Goal: Transaction & Acquisition: Book appointment/travel/reservation

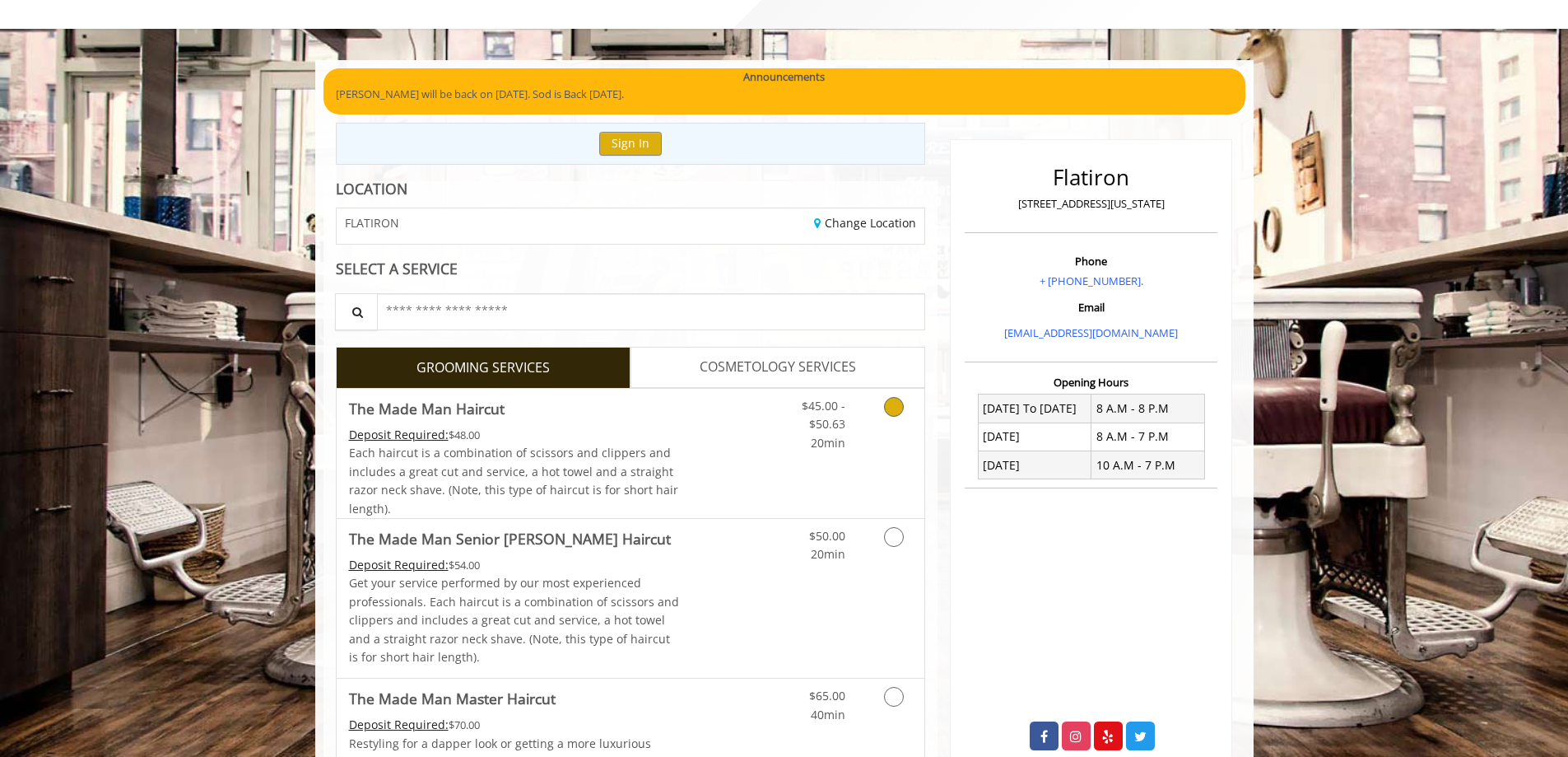
scroll to position [82, 0]
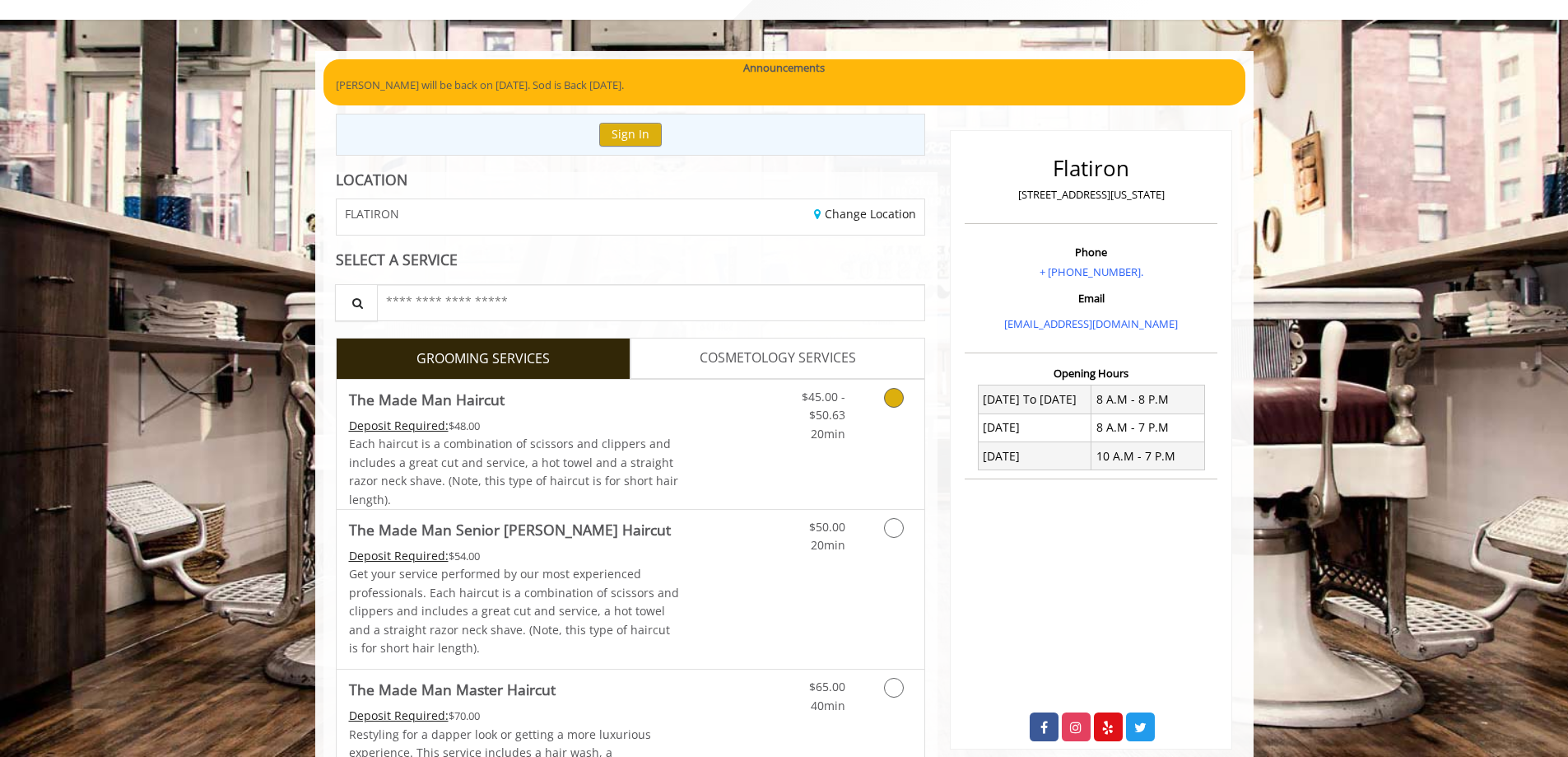
click at [895, 405] on icon "Grooming services" at bounding box center [894, 398] width 19 height 19
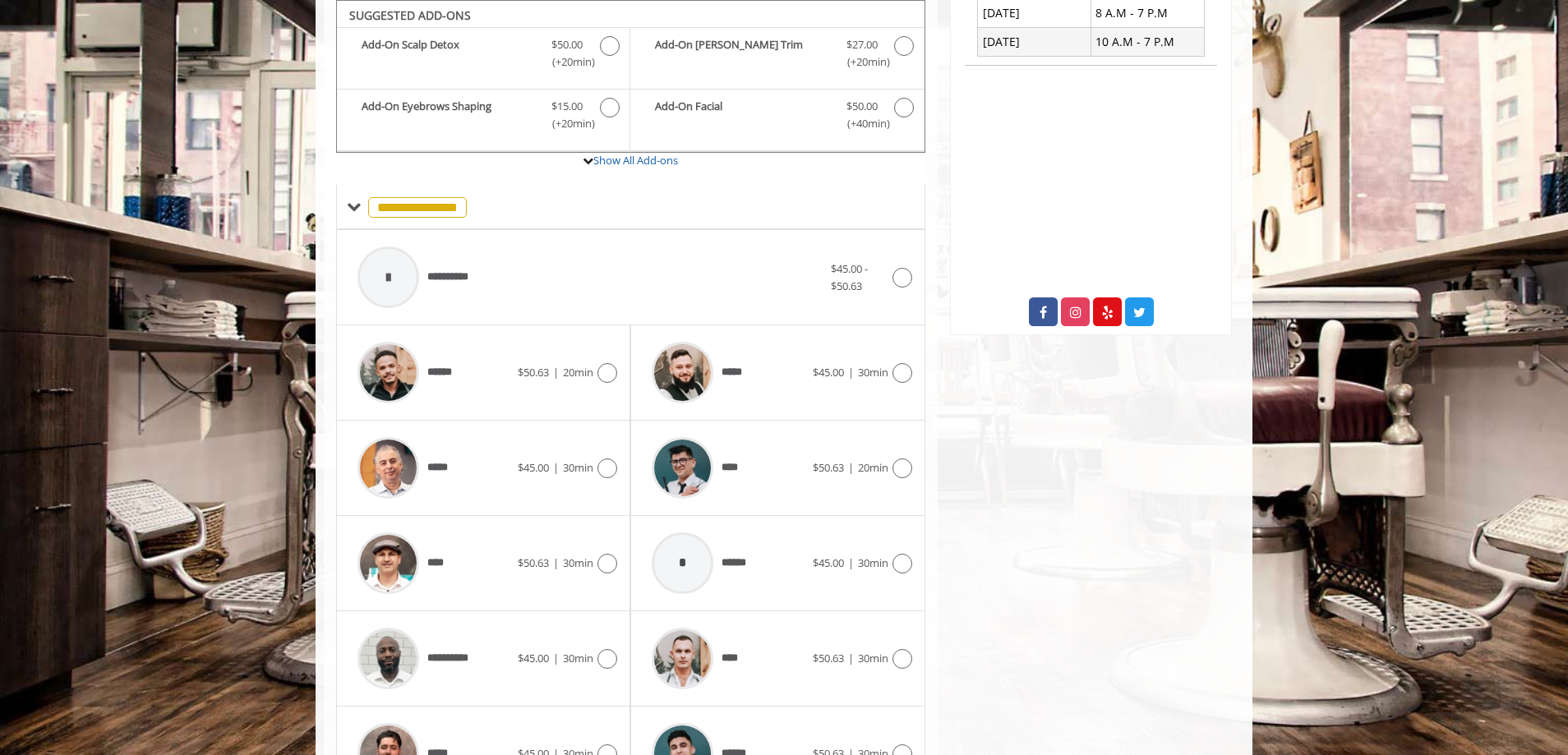
scroll to position [577, 0]
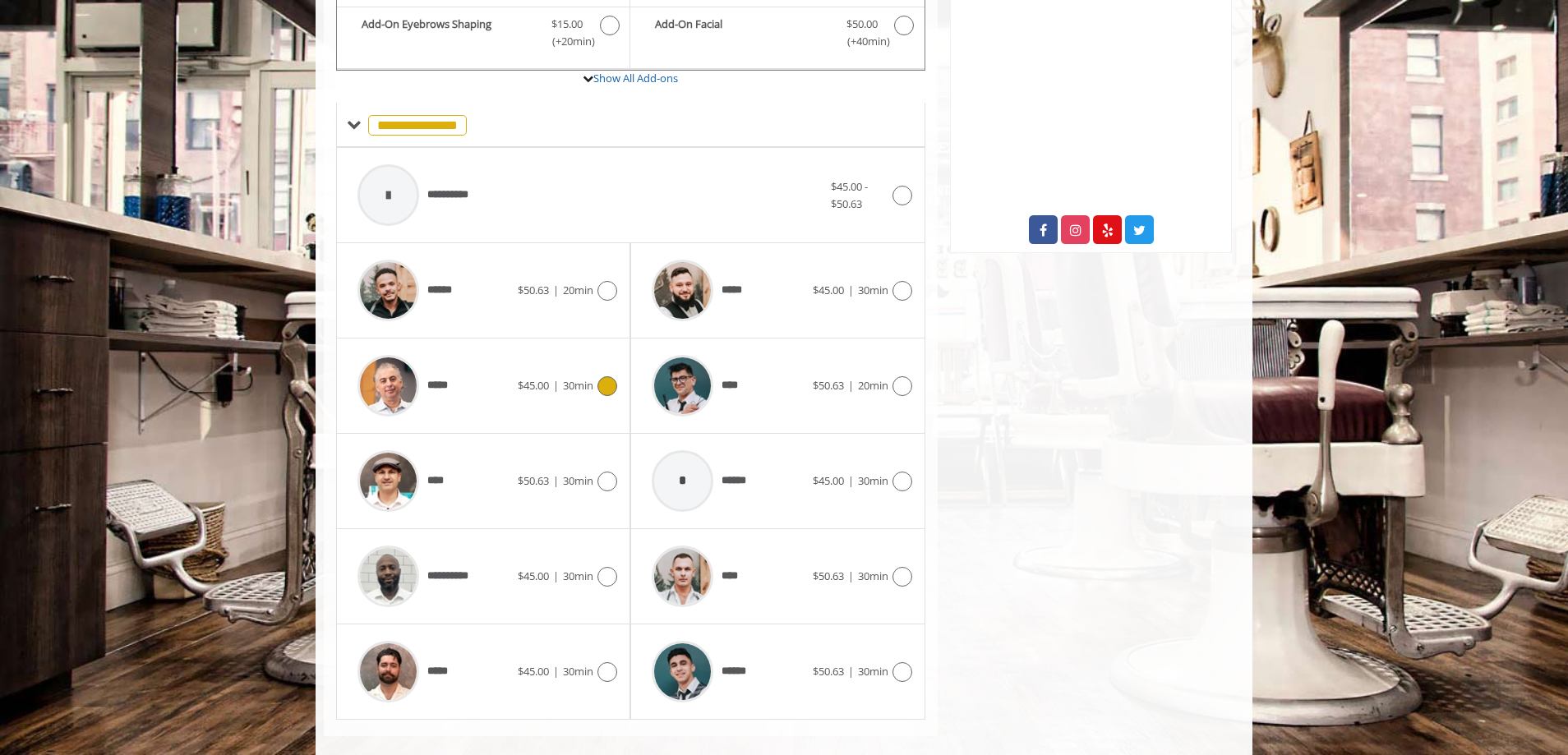
click at [620, 393] on div "***** $45.00 | 30min" at bounding box center [483, 386] width 294 height 95
click at [610, 393] on icon at bounding box center [607, 386] width 19 height 19
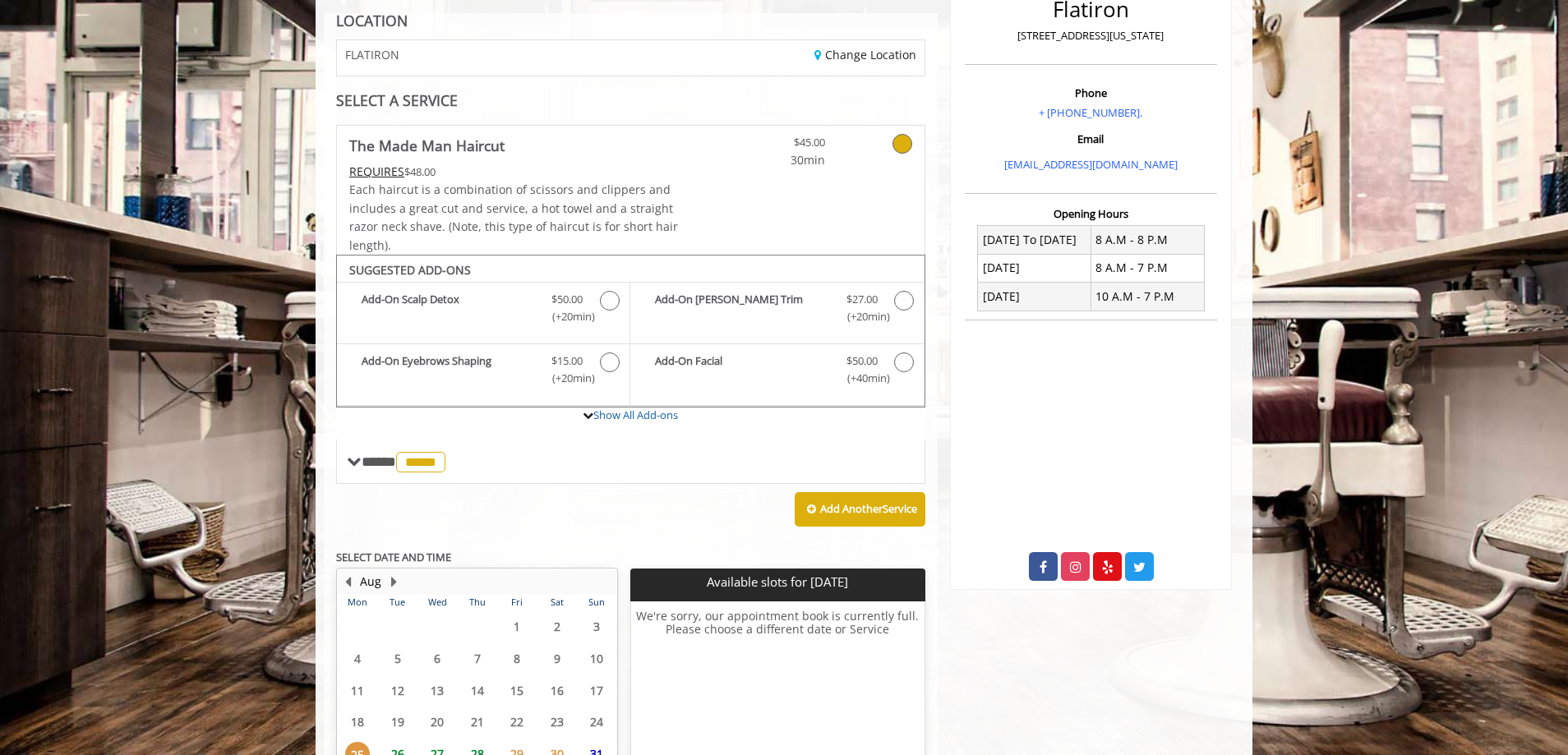
scroll to position [392, 0]
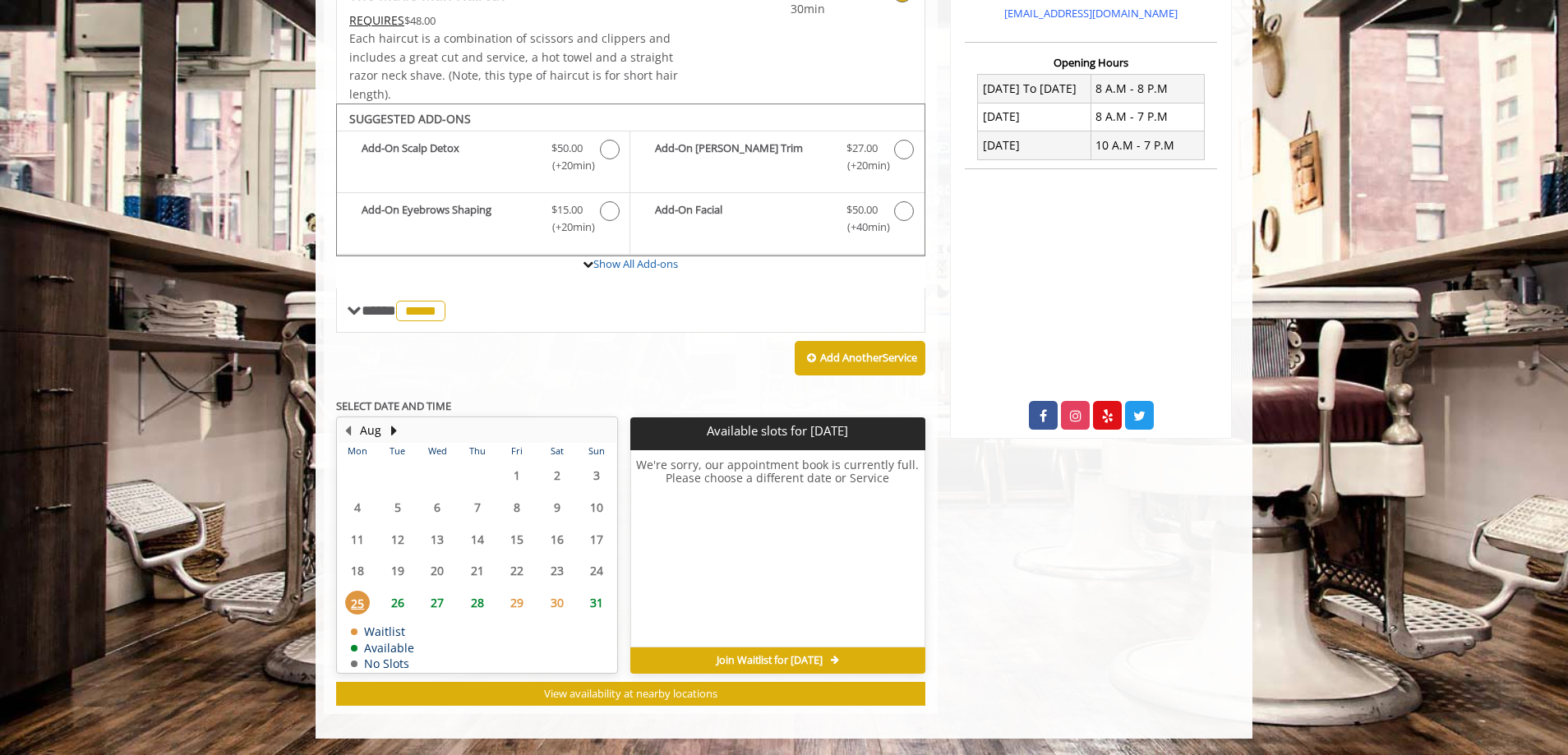
click at [389, 604] on span "26" at bounding box center [397, 602] width 24 height 24
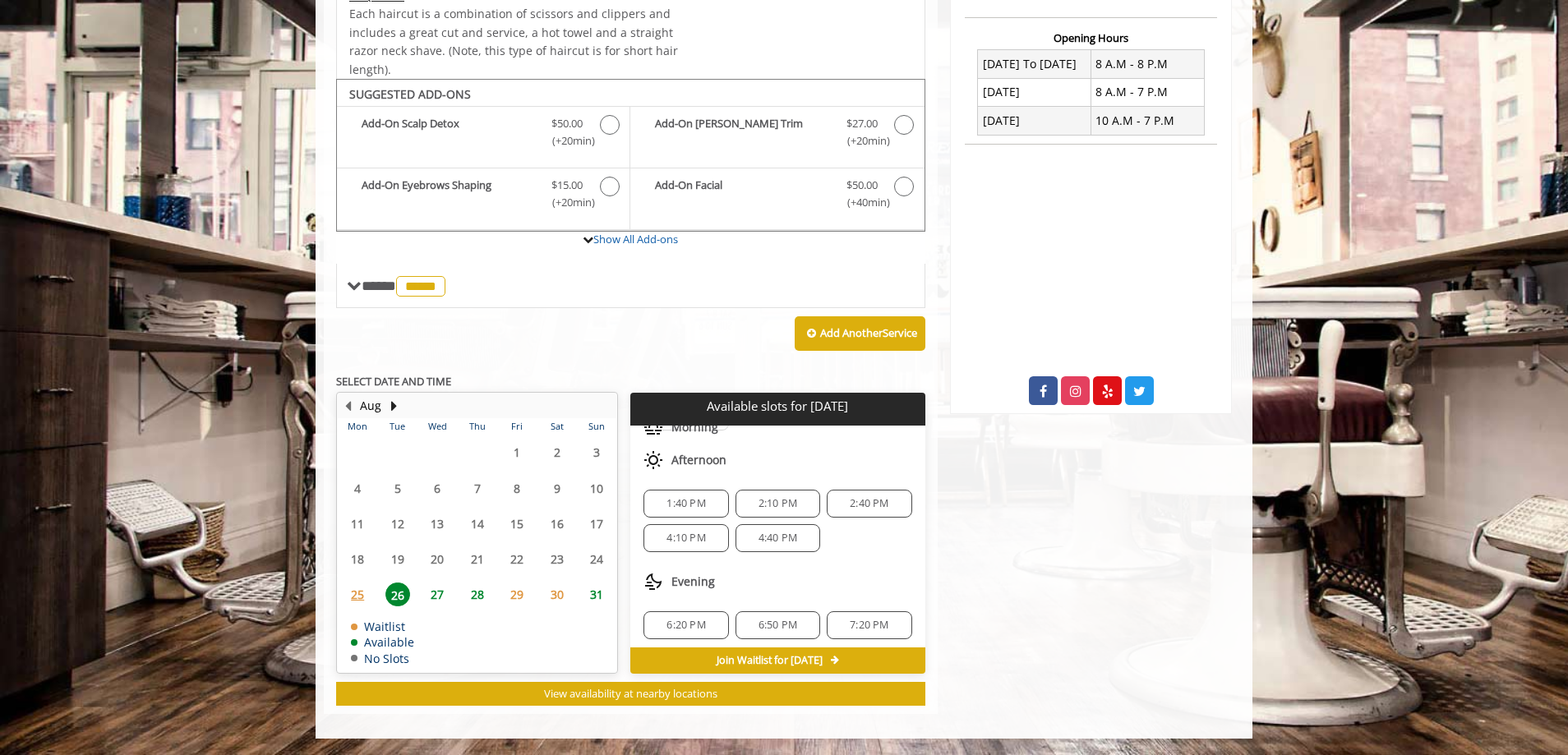
scroll to position [108, 0]
click at [448, 598] on span "27" at bounding box center [437, 593] width 24 height 24
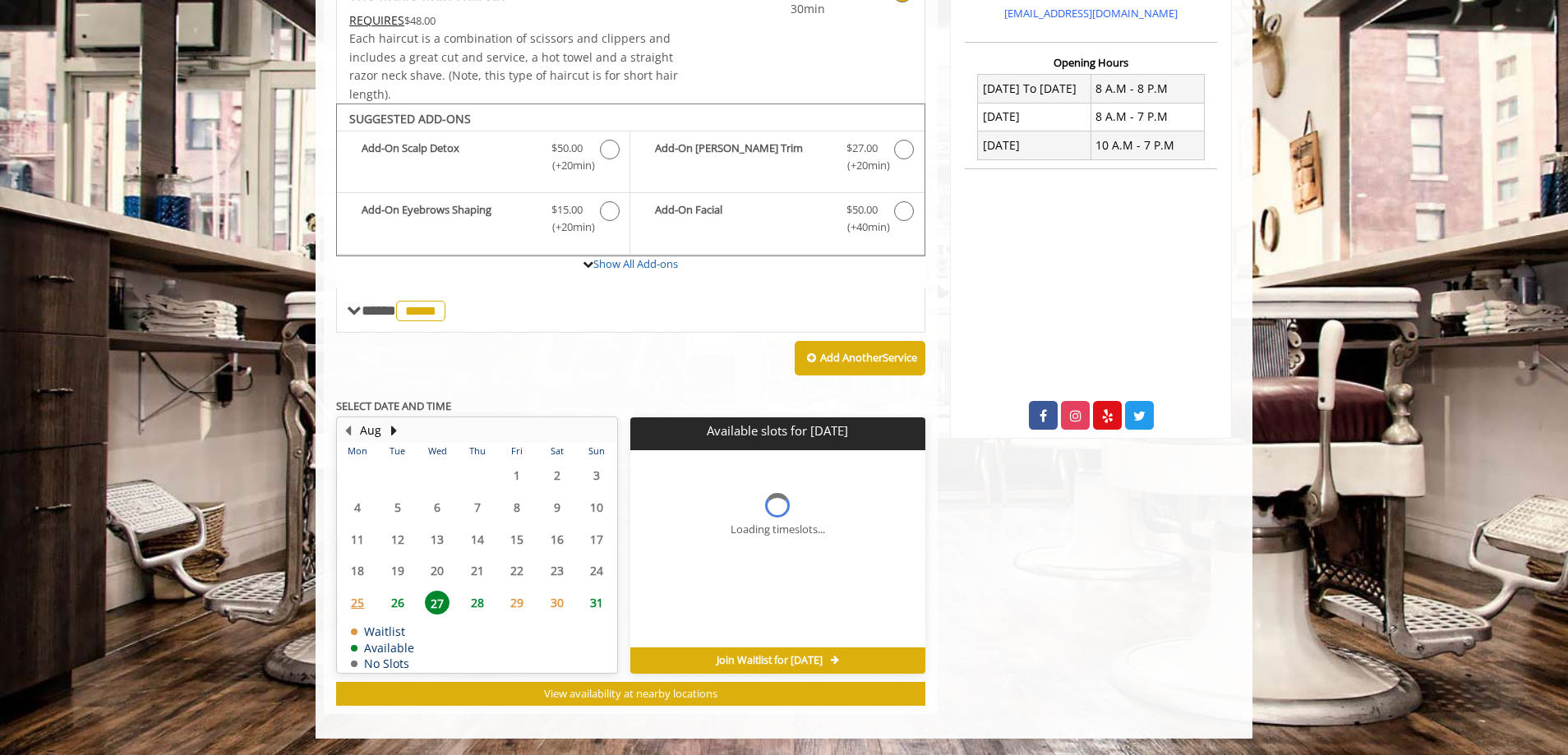
scroll to position [0, 0]
click at [404, 612] on span "26" at bounding box center [397, 602] width 24 height 24
click at [435, 604] on span "27" at bounding box center [437, 602] width 24 height 24
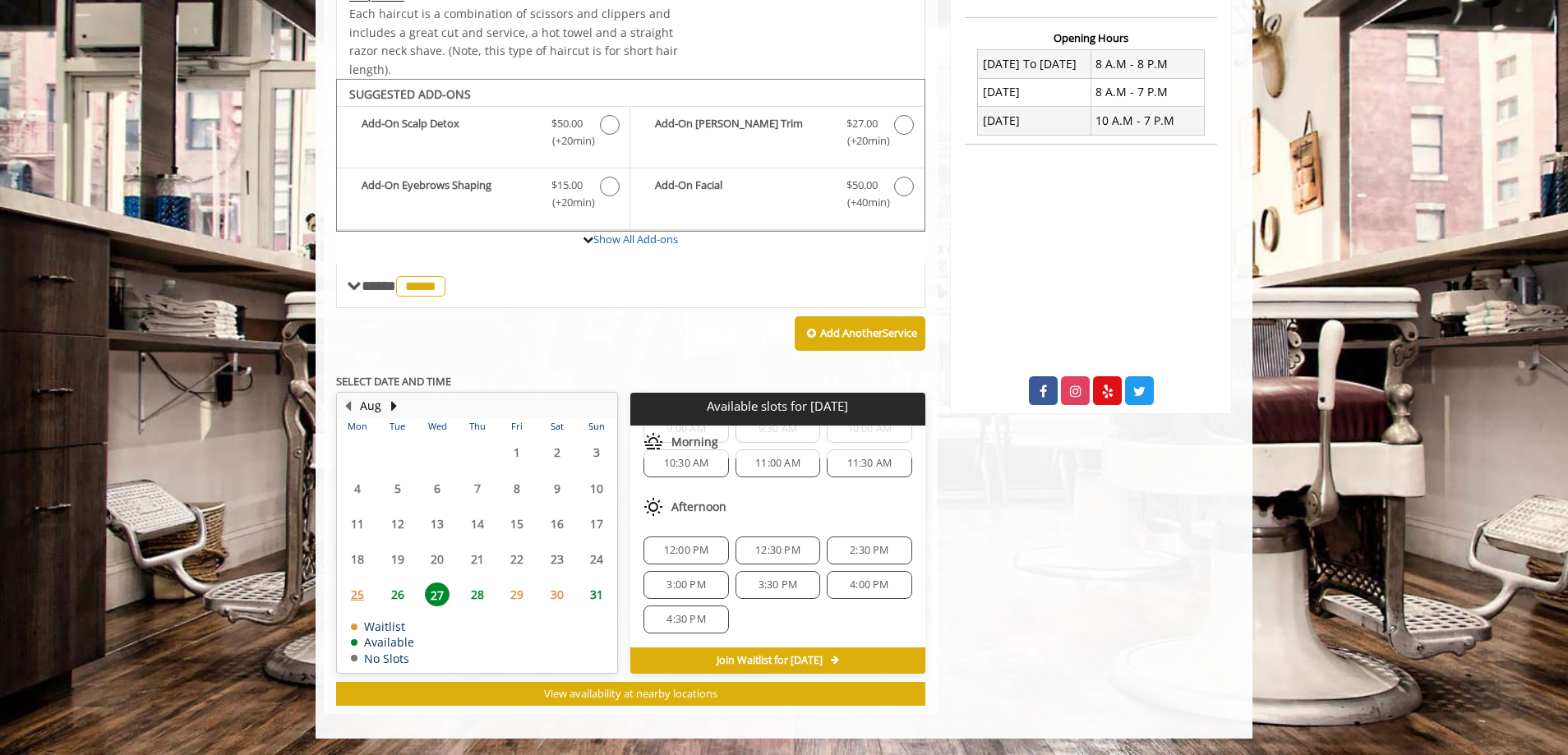
scroll to position [143, 0]
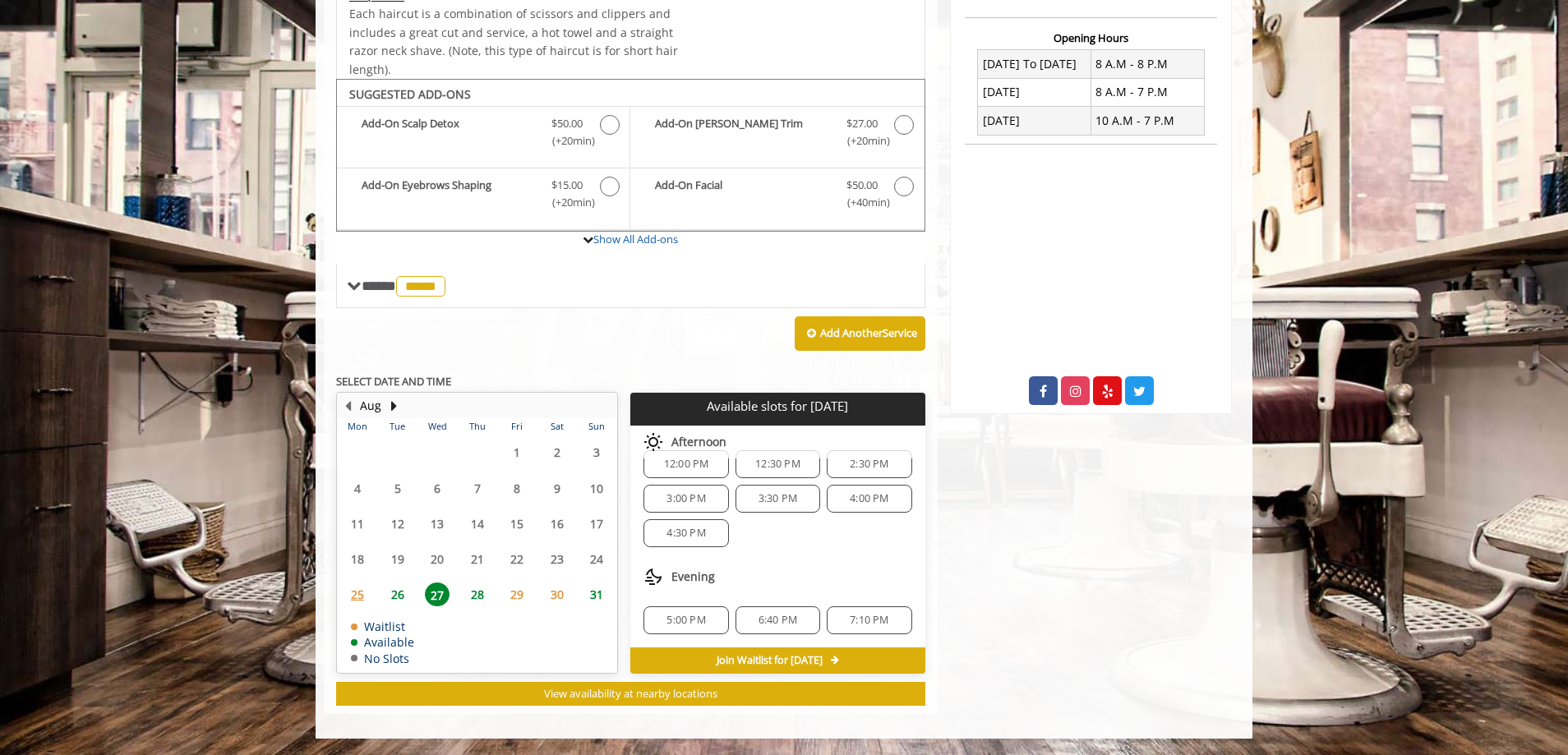
click at [402, 596] on span "26" at bounding box center [397, 593] width 24 height 24
click at [387, 404] on button "Next Month" at bounding box center [394, 406] width 14 height 18
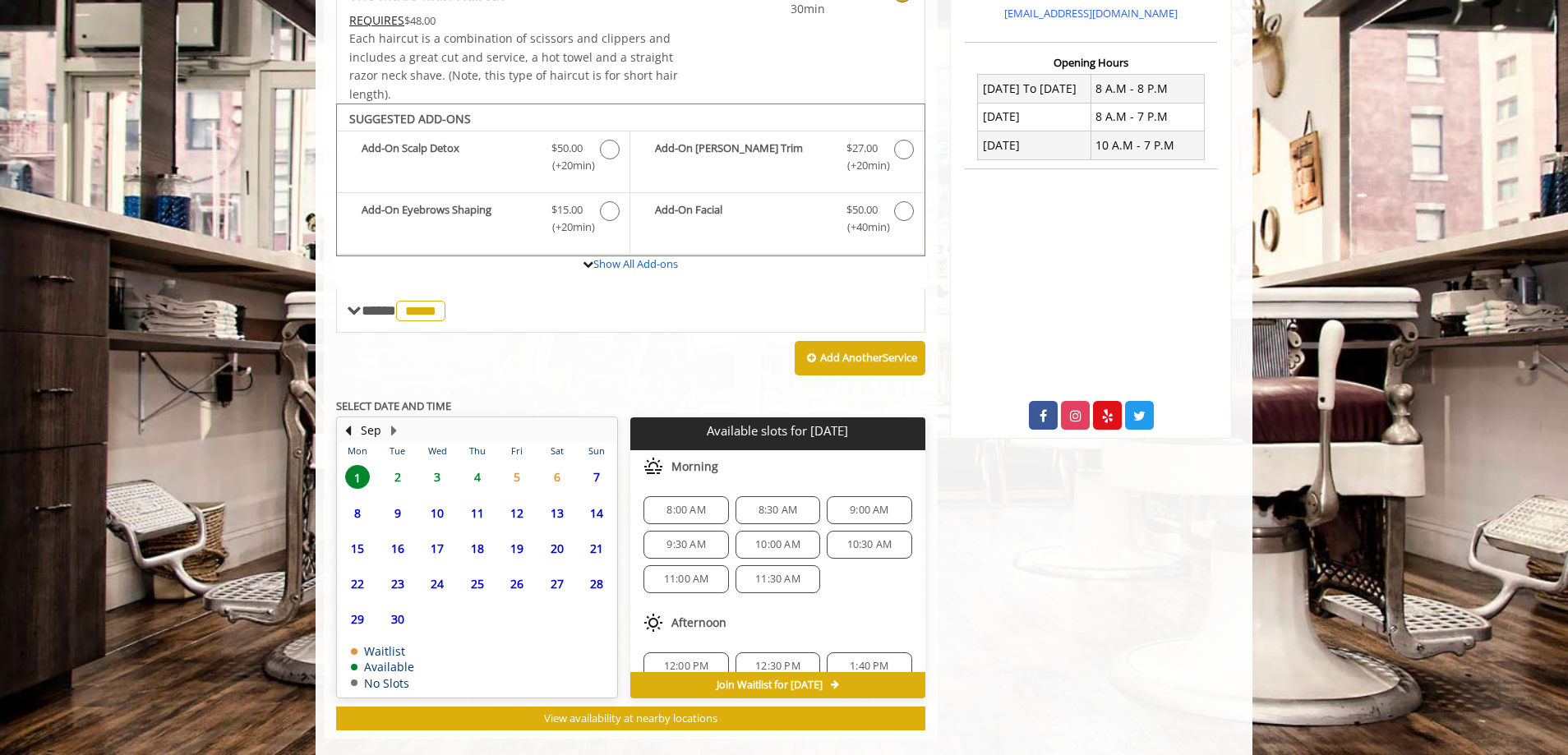
scroll to position [416, 0]
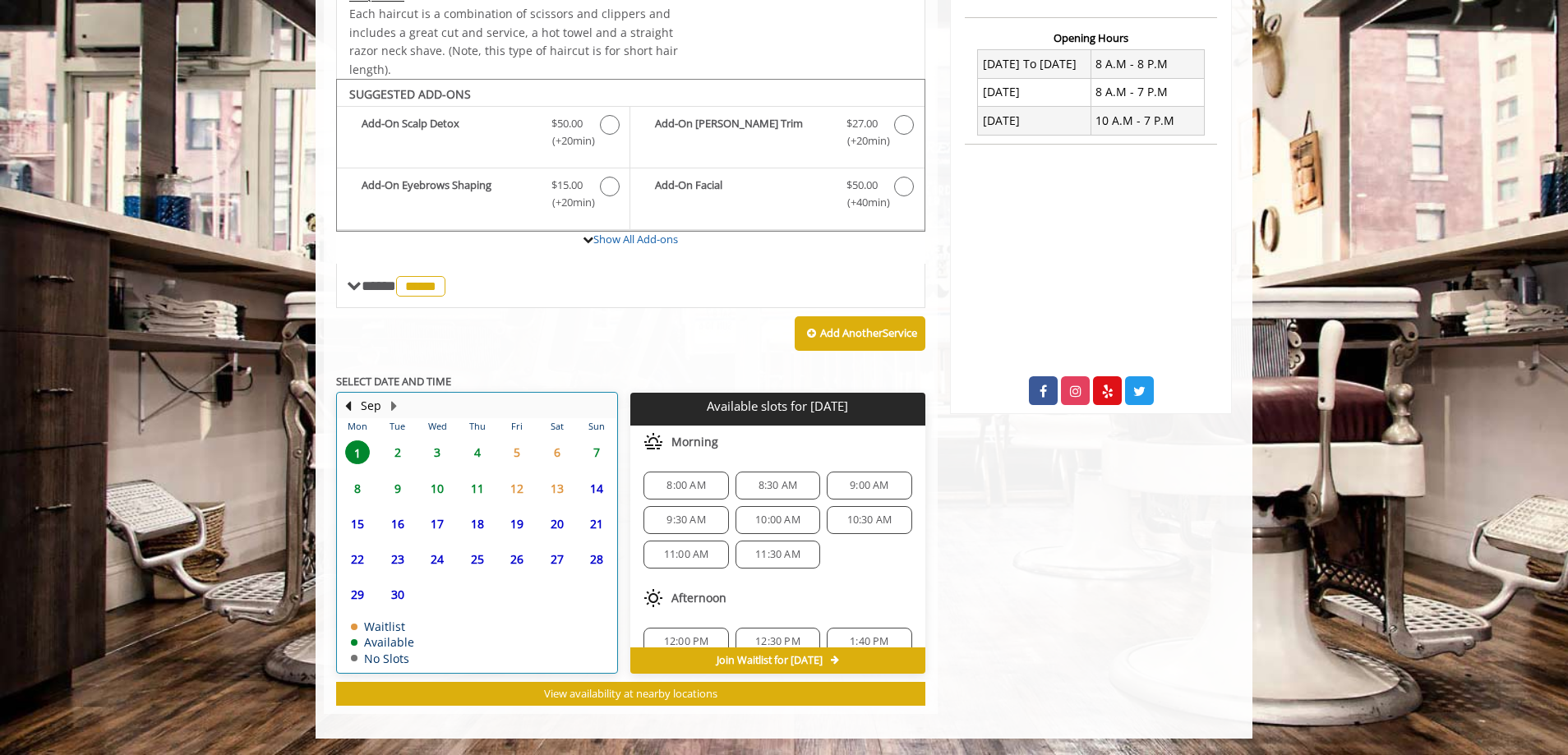
click at [383, 456] on div "2" at bounding box center [397, 452] width 33 height 24
click at [364, 459] on span "1" at bounding box center [356, 452] width 24 height 24
click at [339, 408] on td "Sep" at bounding box center [470, 405] width 264 height 24
click at [344, 408] on button "Previous Month" at bounding box center [348, 406] width 14 height 18
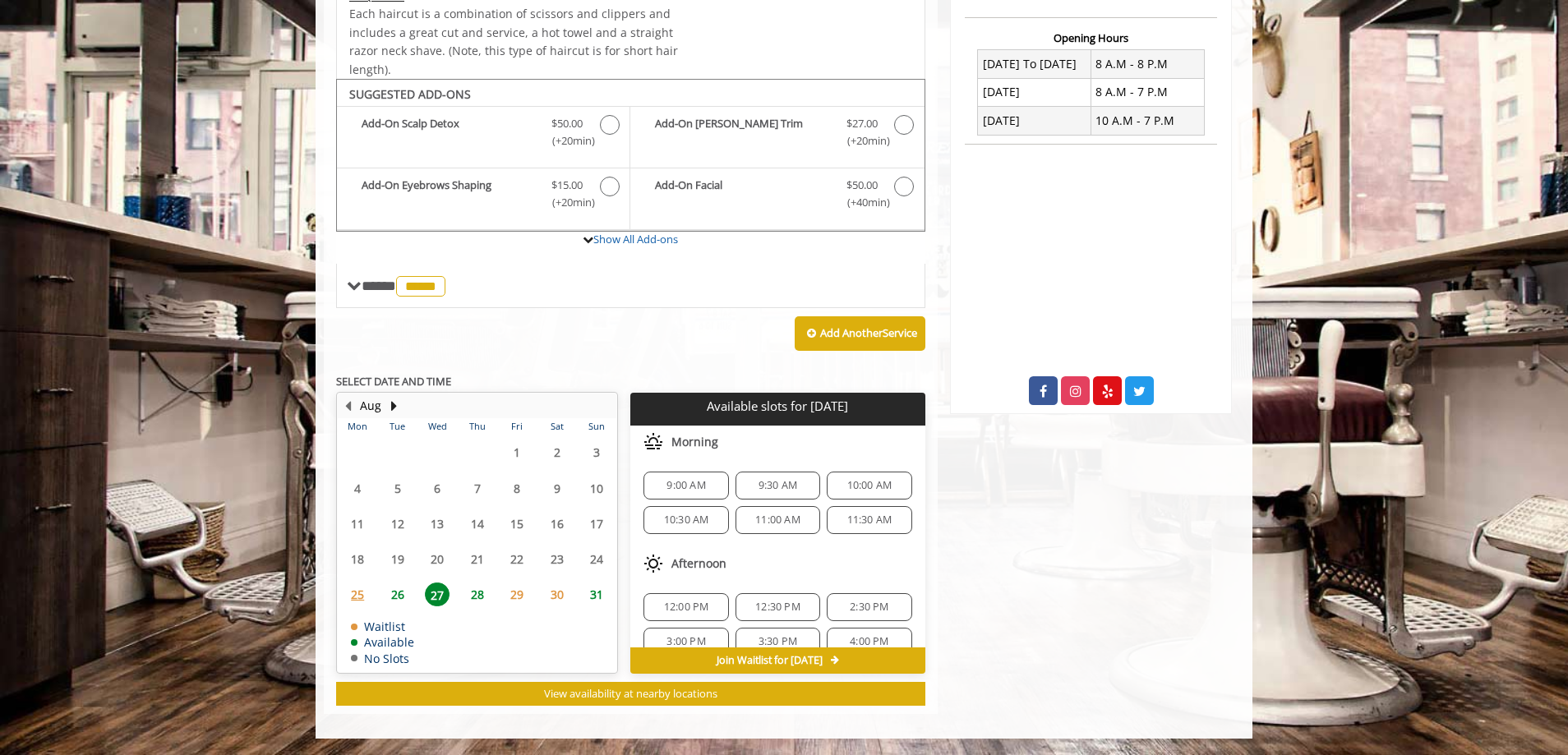
click at [407, 584] on span "26" at bounding box center [397, 593] width 24 height 24
